Goal: Navigation & Orientation: Go to known website

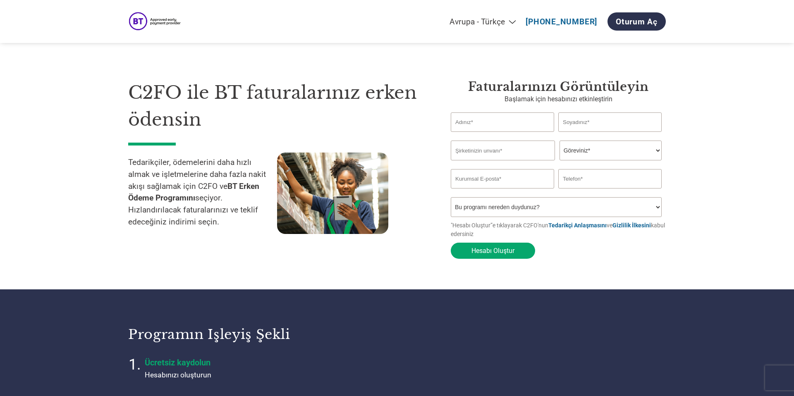
click at [470, 18] on select "Americas - English Américas - Español [GEOGRAPHIC_DATA] - Português [GEOGRAPHIC…" at bounding box center [416, 22] width 211 height 10
select select "en-US"
click at [408, 17] on select "Americas - English Américas - Español [GEOGRAPHIC_DATA] - Português [GEOGRAPHIC…" at bounding box center [416, 22] width 211 height 10
click at [465, 17] on div "Americas - English Américas - Español Américas - Português Amériques - Français…" at bounding box center [484, 21] width 364 height 26
click at [466, 20] on select "Americas - English Américas - Español [GEOGRAPHIC_DATA] - Português [GEOGRAPHIC…" at bounding box center [416, 22] width 211 height 10
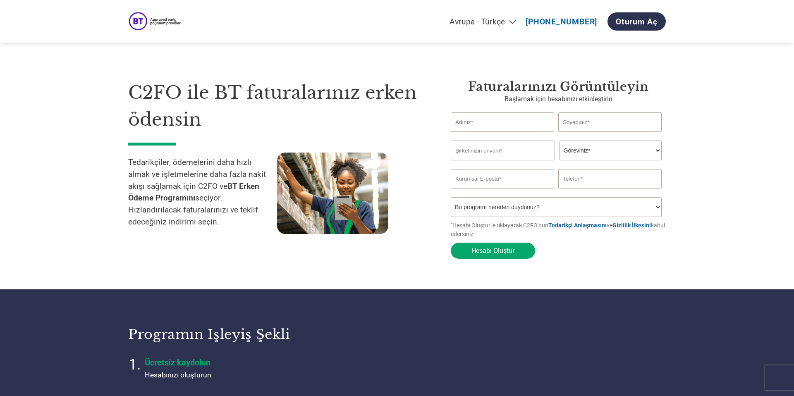
select select "en-US"
click at [408, 17] on select "Americas - English Américas - Español [GEOGRAPHIC_DATA] - Português [GEOGRAPHIC…" at bounding box center [416, 22] width 211 height 10
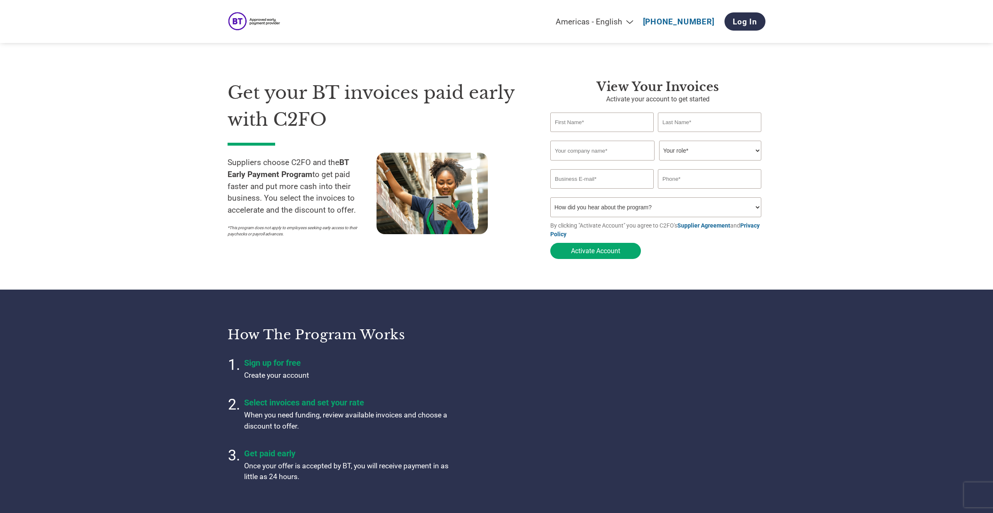
drag, startPoint x: 984, startPoint y: 415, endPoint x: 951, endPoint y: 6, distance: 410.4
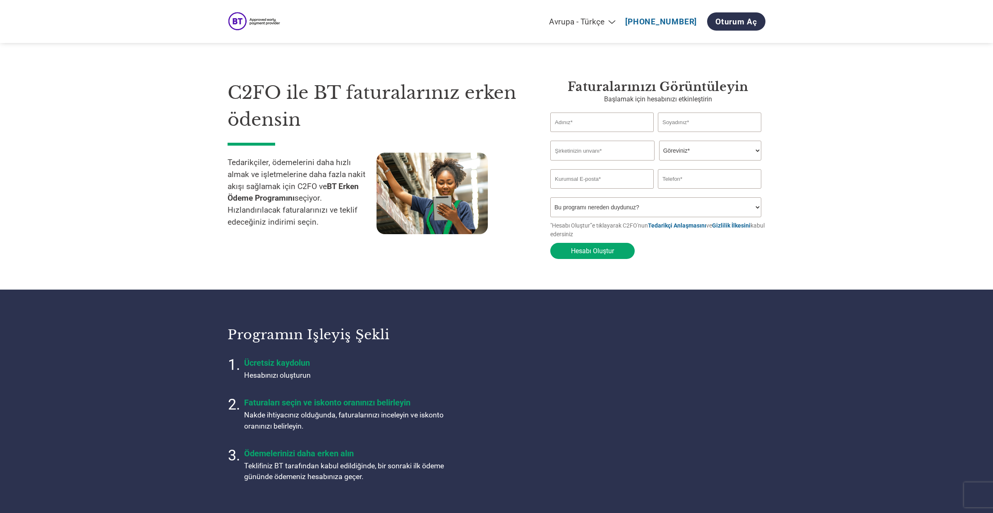
click at [581, 23] on select "Americas - English Américas - Español [GEOGRAPHIC_DATA] - Português [GEOGRAPHIC…" at bounding box center [515, 22] width 211 height 10
select select "en-US"
click at [508, 17] on select "Americas - English Américas - Español [GEOGRAPHIC_DATA] - Português [GEOGRAPHIC…" at bounding box center [515, 22] width 211 height 10
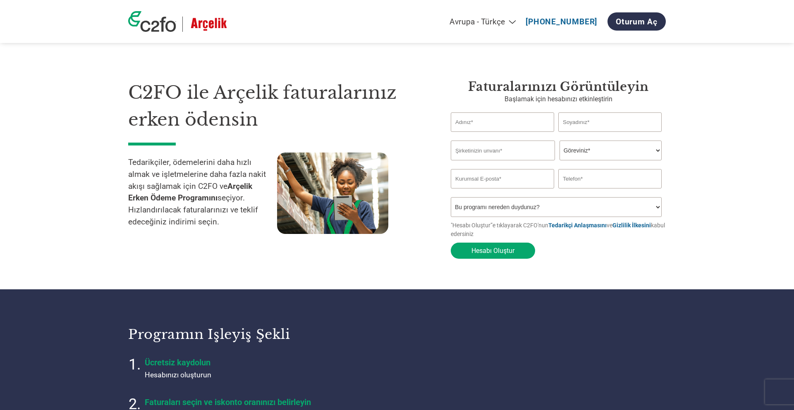
select select "tr-TR"
